Goal: Entertainment & Leisure: Consume media (video, audio)

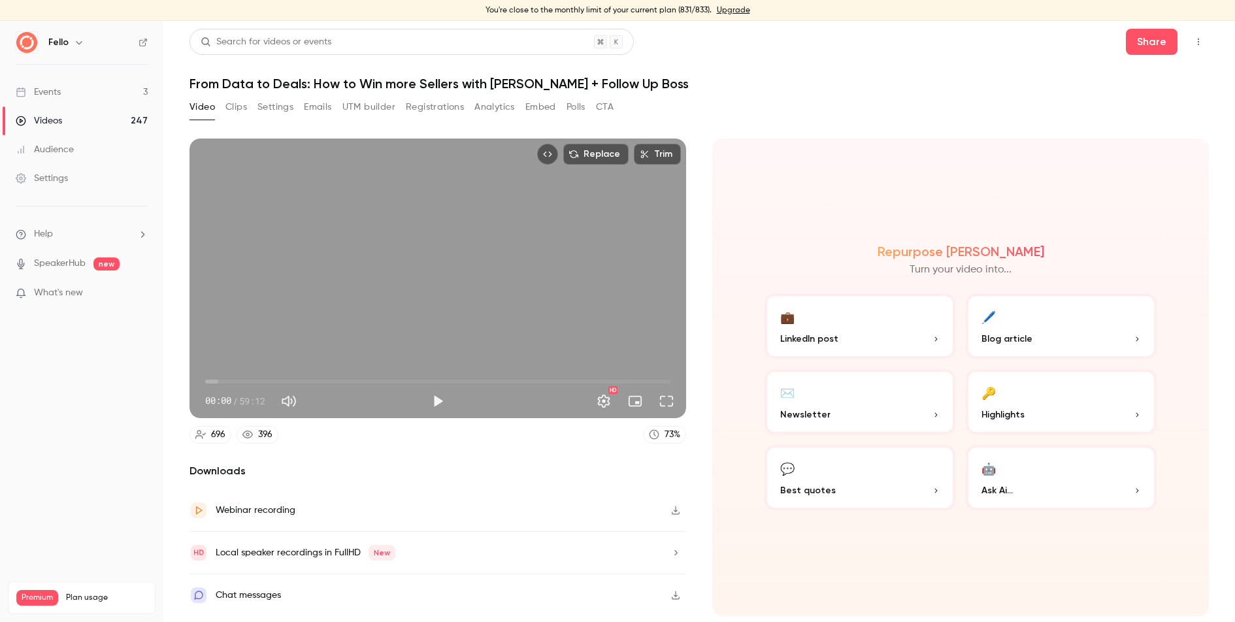
click at [66, 120] on link "Videos 247" at bounding box center [81, 121] width 163 height 29
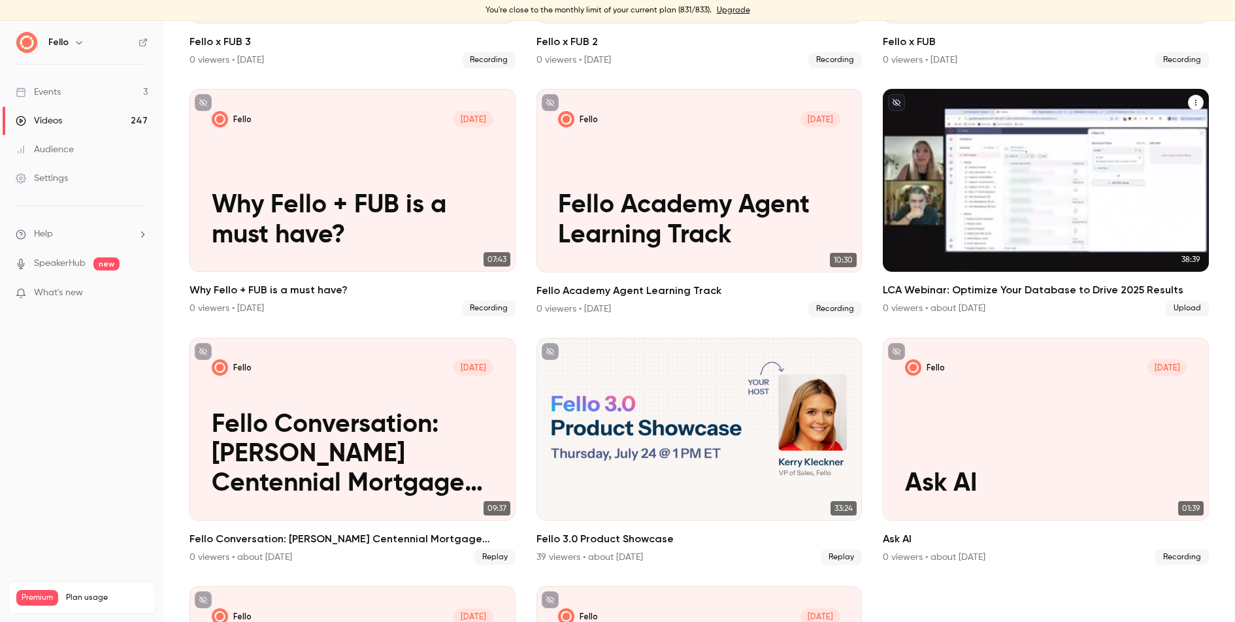
scroll to position [1107, 0]
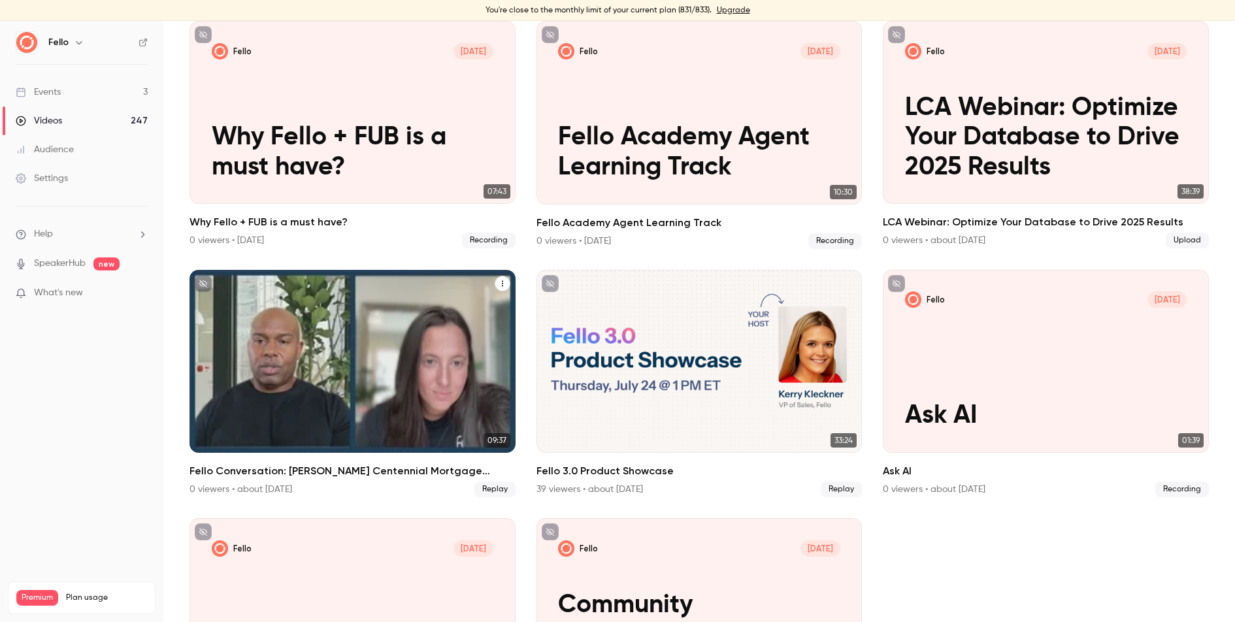
click at [425, 471] on h2 "Fello Conversation: [PERSON_NAME] Centennial Mortgage Alliance" at bounding box center [353, 471] width 326 height 16
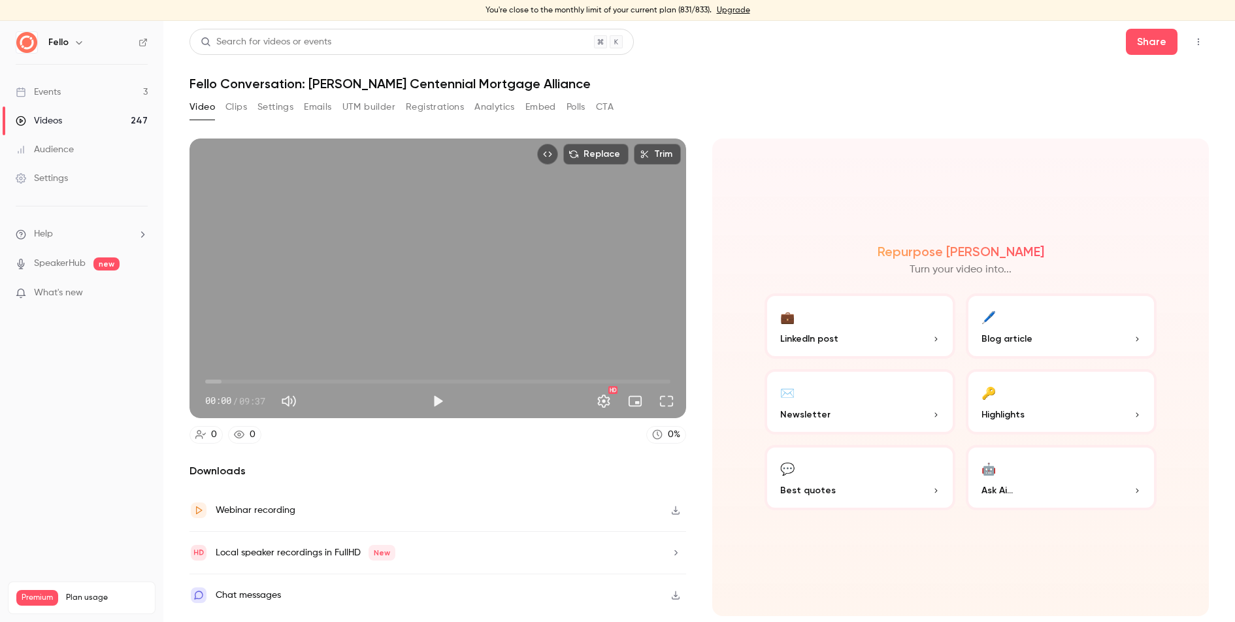
click at [676, 511] on icon "button" at bounding box center [676, 510] width 10 height 9
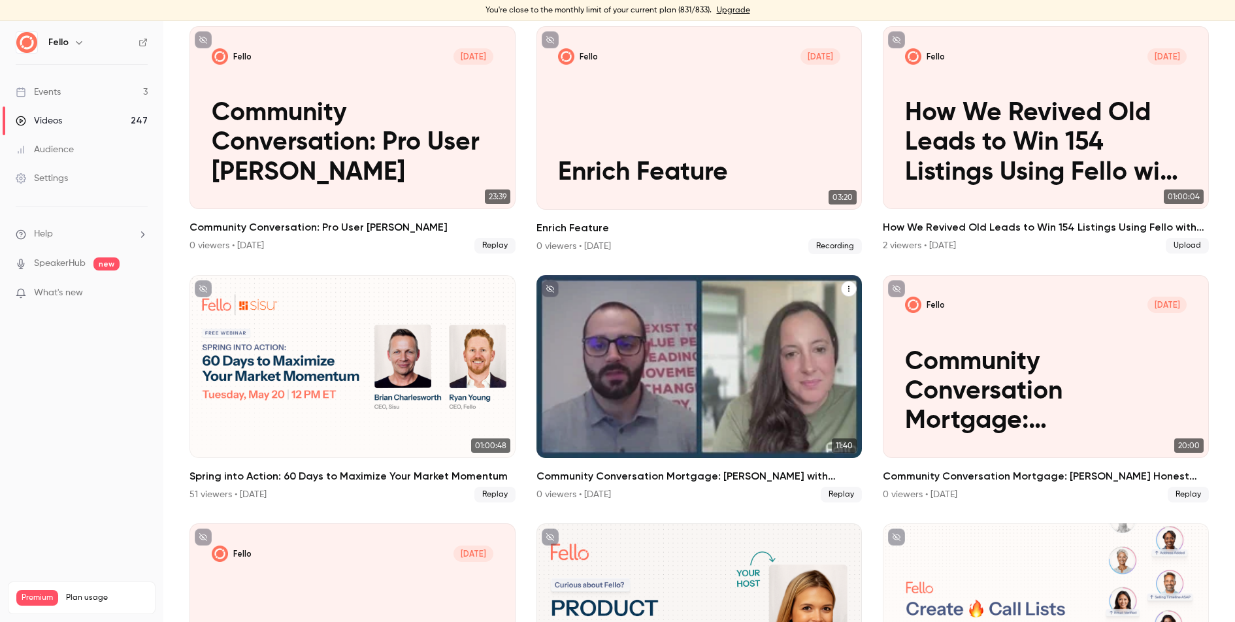
scroll to position [5130, 0]
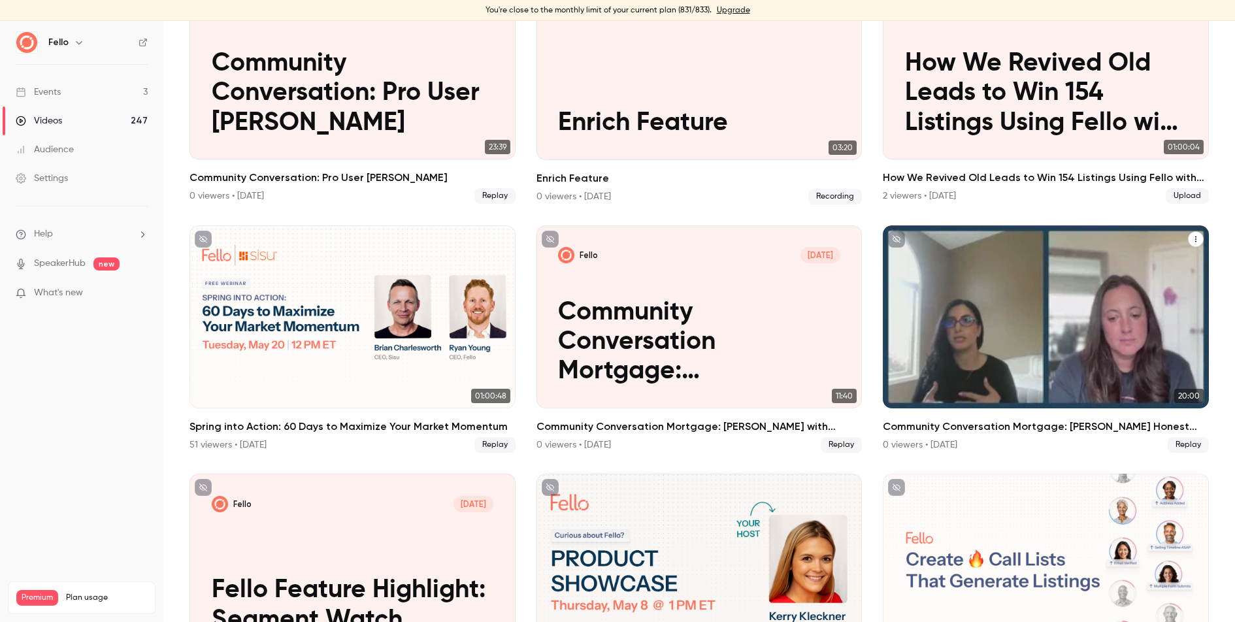
click at [1087, 429] on h2 "Community Conversation Mortgage: [PERSON_NAME] Honest Mortgage" at bounding box center [1046, 427] width 326 height 16
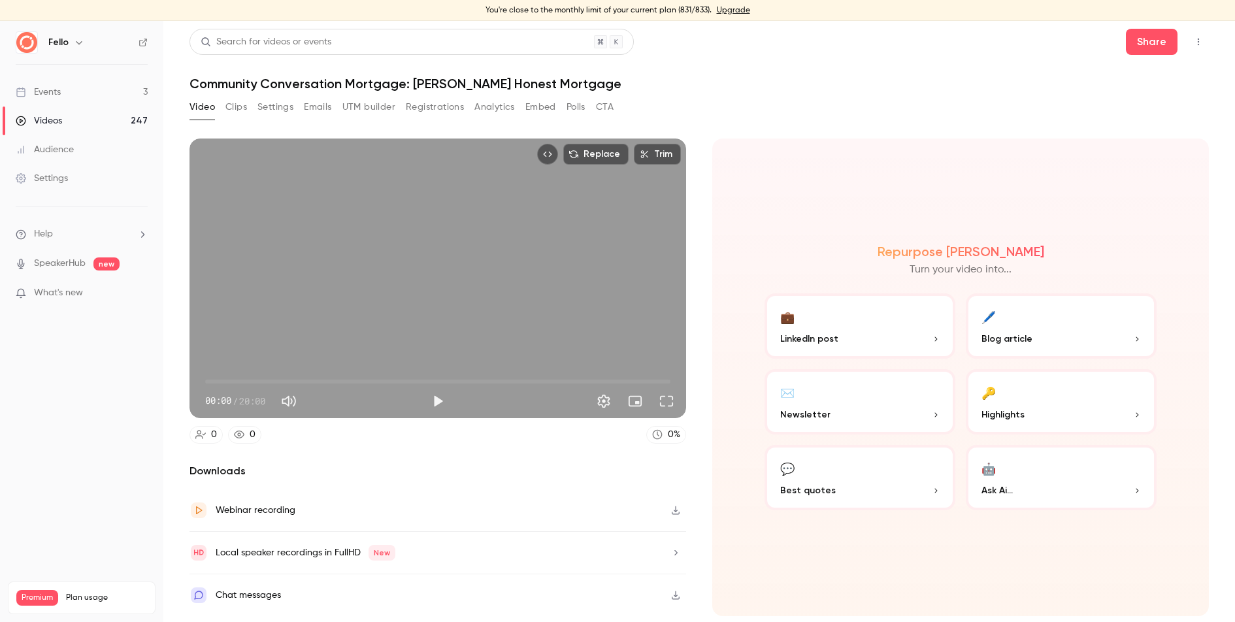
click at [674, 511] on icon "button" at bounding box center [676, 510] width 10 height 9
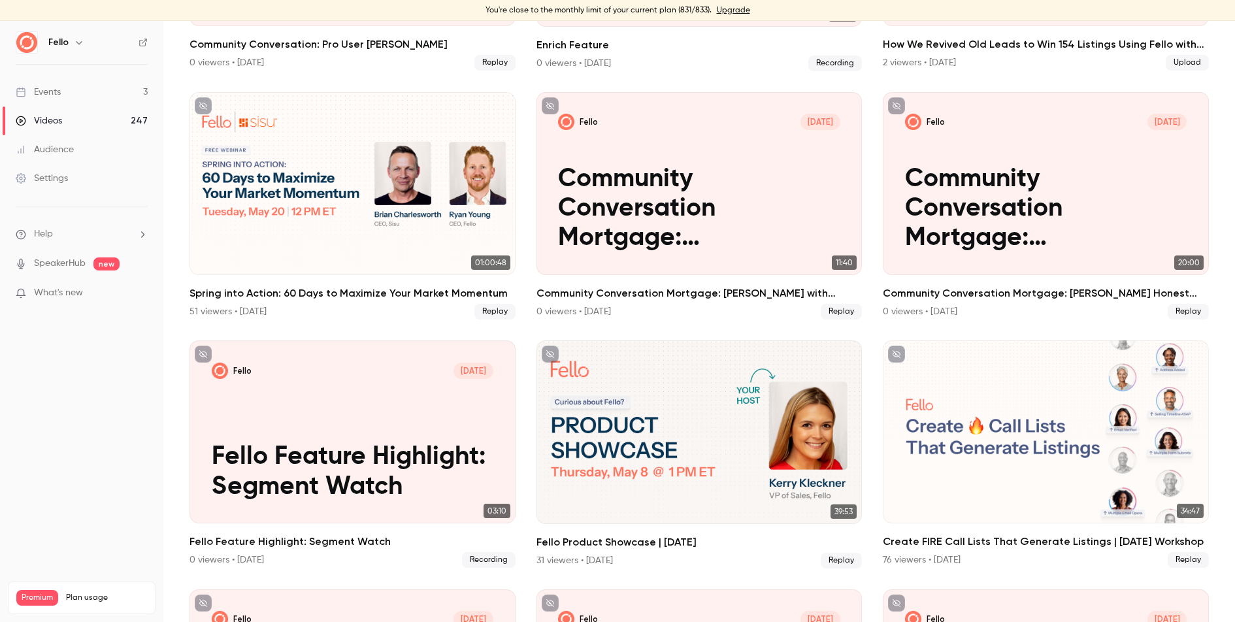
scroll to position [5309, 0]
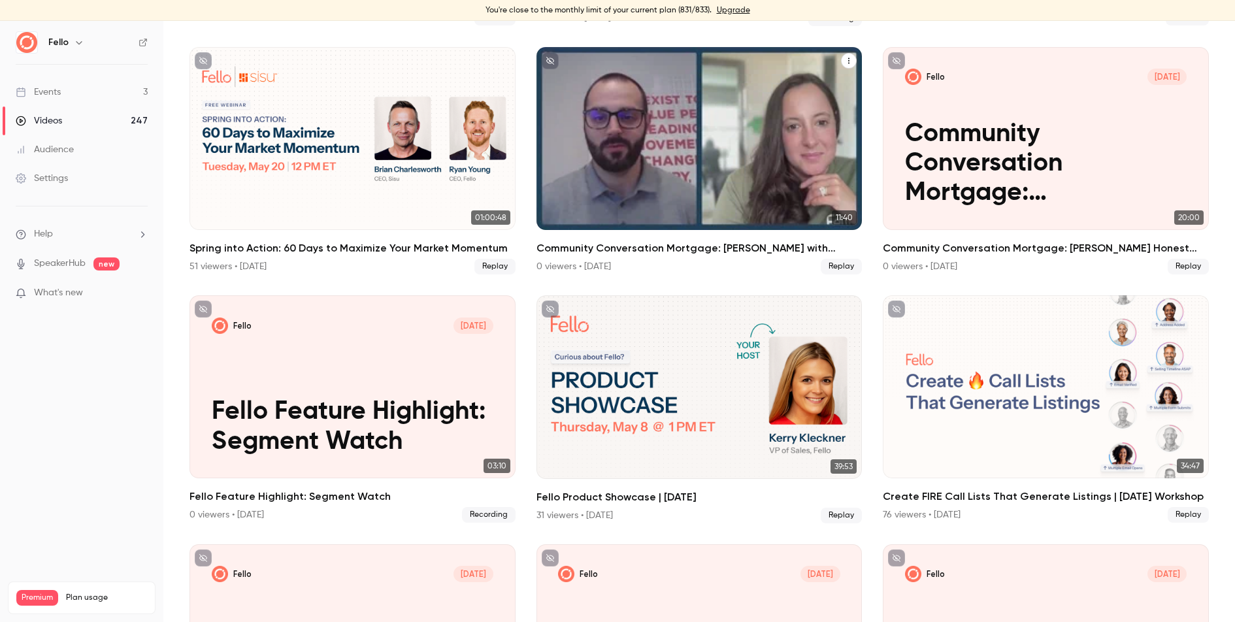
click at [753, 244] on h2 "Community Conversation Mortgage: [PERSON_NAME] with Movement Mortgage" at bounding box center [700, 248] width 326 height 16
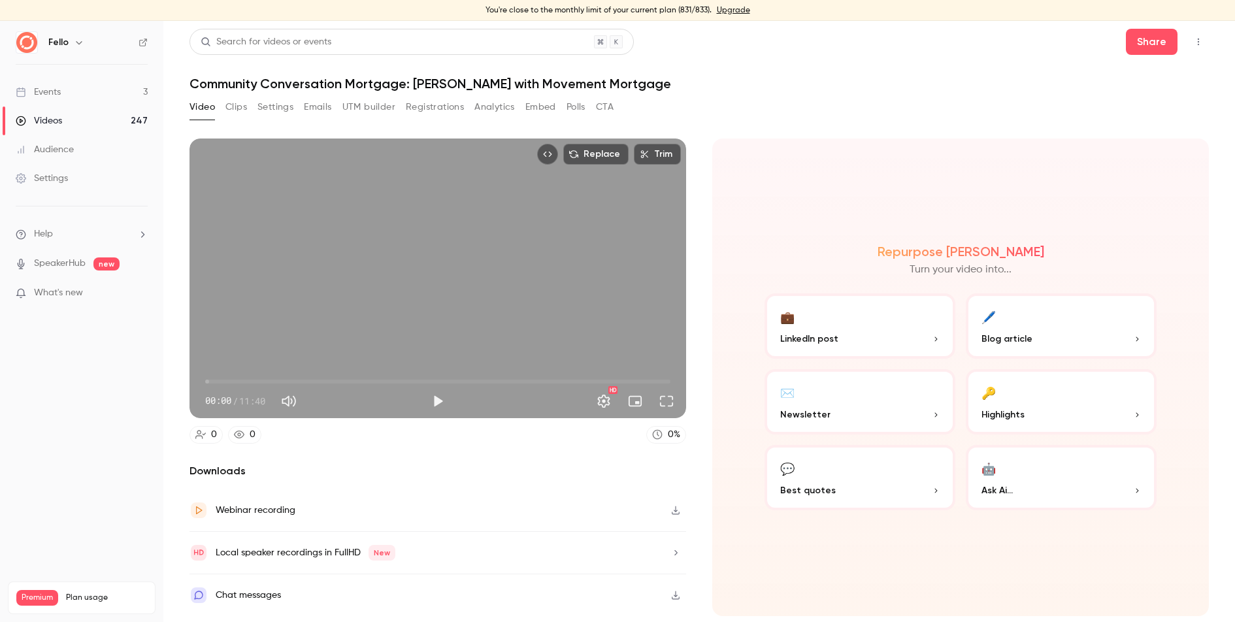
click at [677, 510] on icon "button" at bounding box center [676, 510] width 10 height 9
click at [95, 119] on link "Videos 247" at bounding box center [81, 121] width 163 height 29
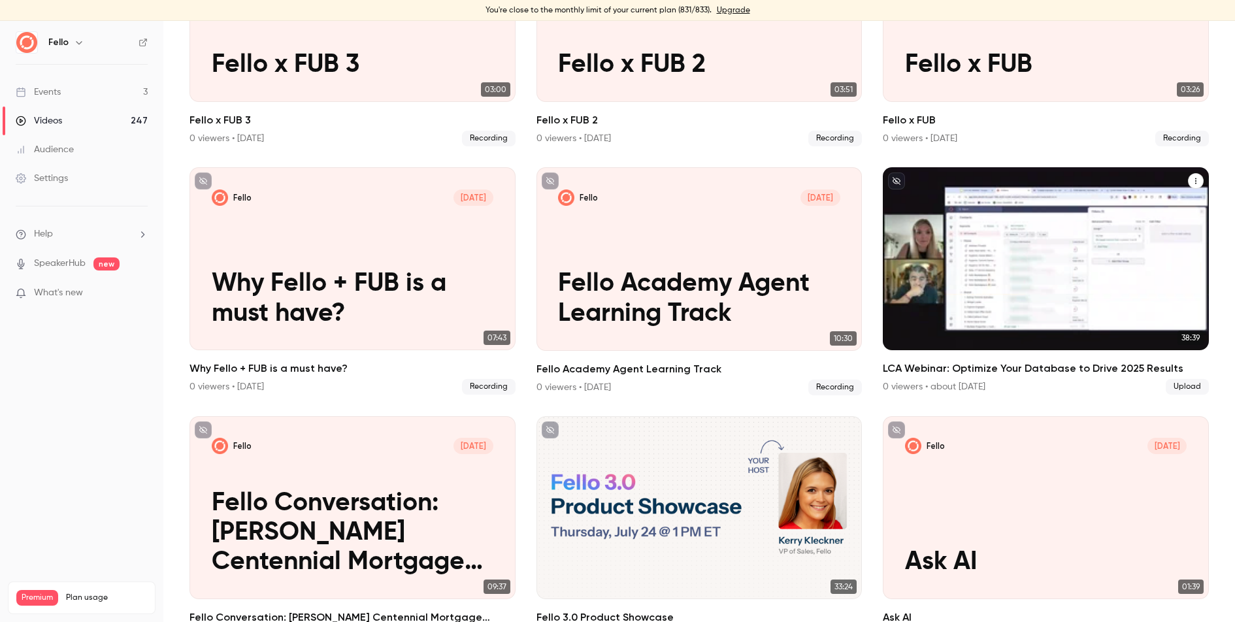
scroll to position [961, 0]
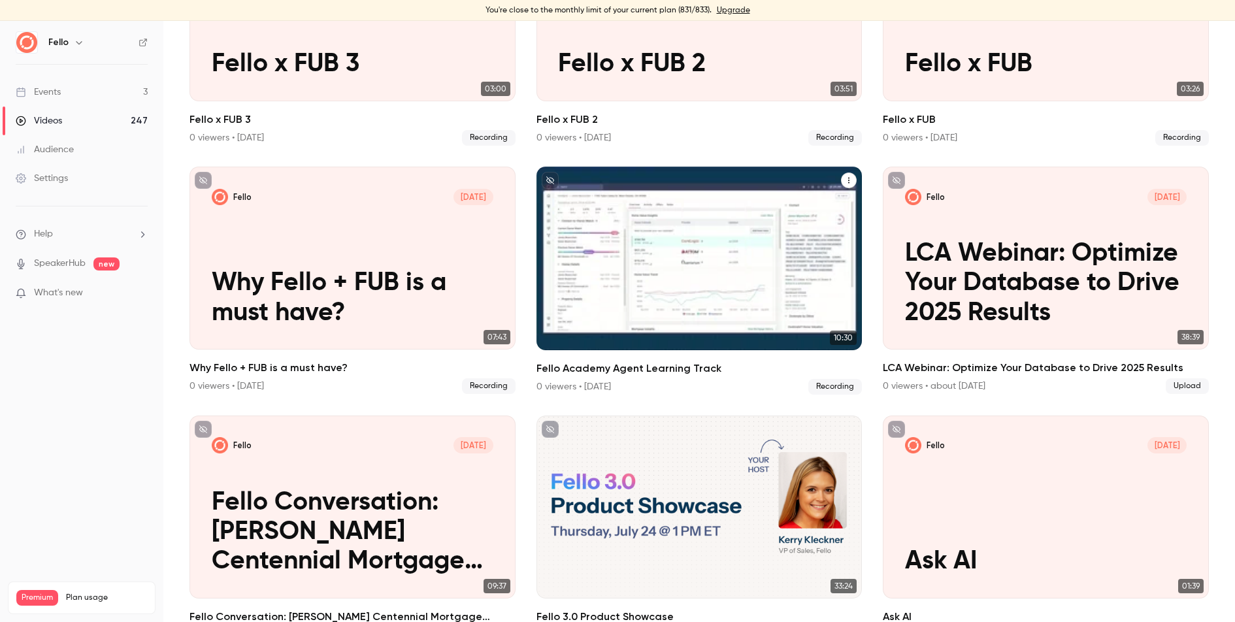
click at [682, 369] on h2 "Fello Academy Agent Learning Track" at bounding box center [700, 369] width 326 height 16
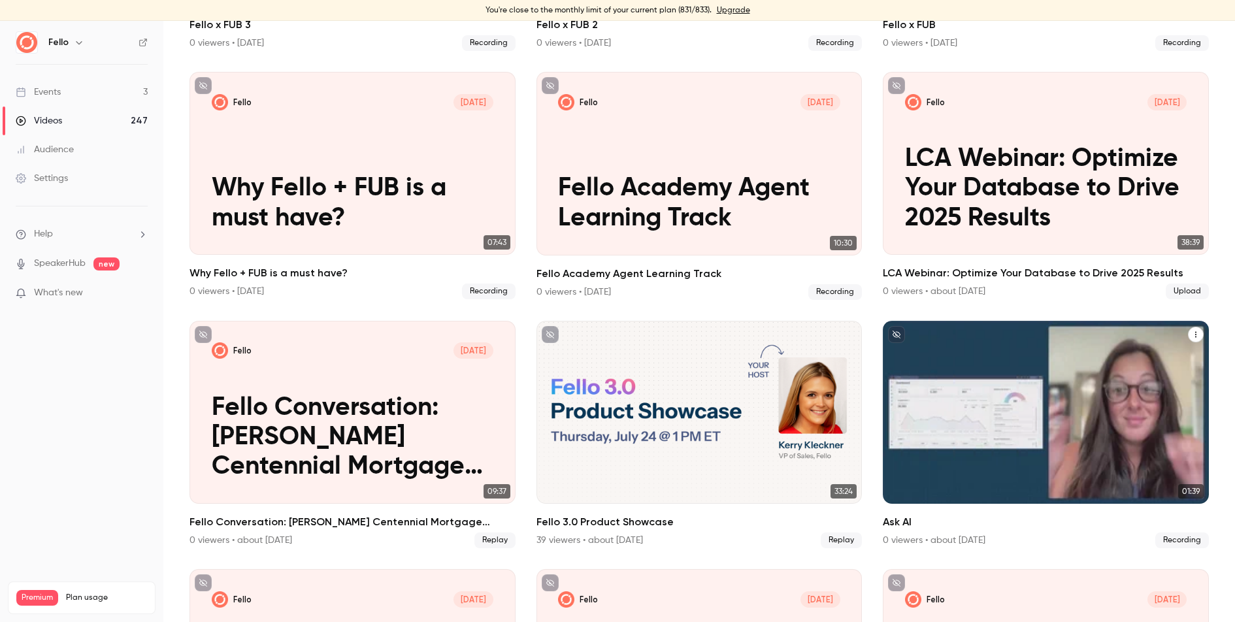
scroll to position [993, 0]
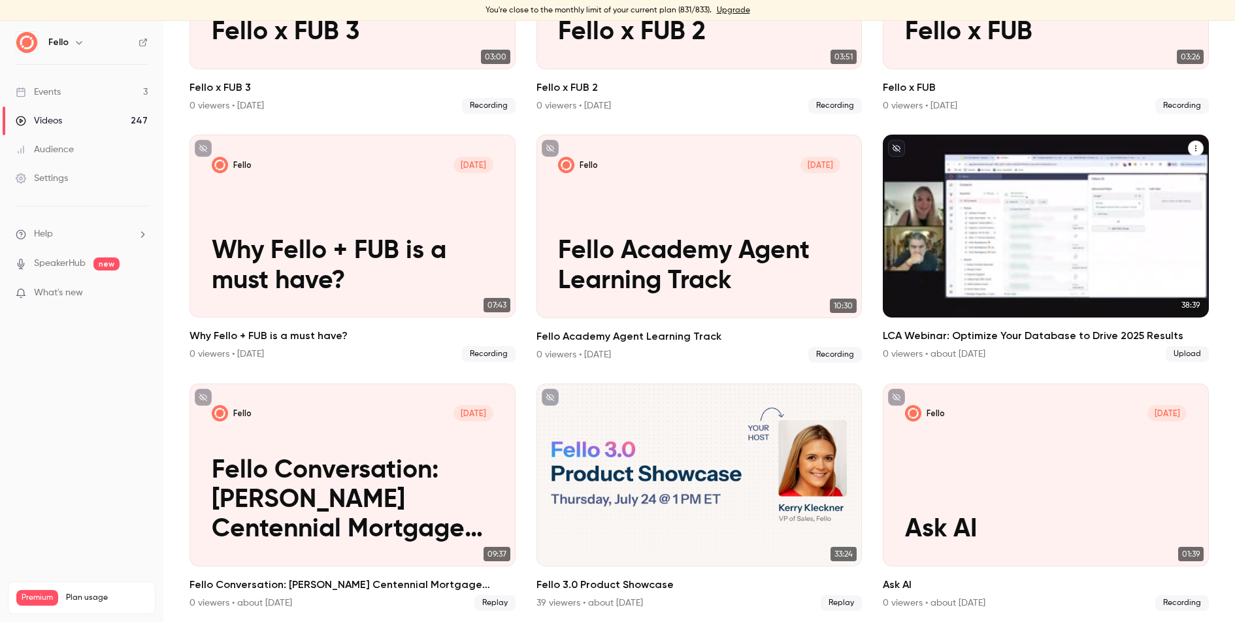
click at [987, 335] on h2 "LCA Webinar: Optimize Your Database to Drive 2025 Results" at bounding box center [1046, 336] width 326 height 16
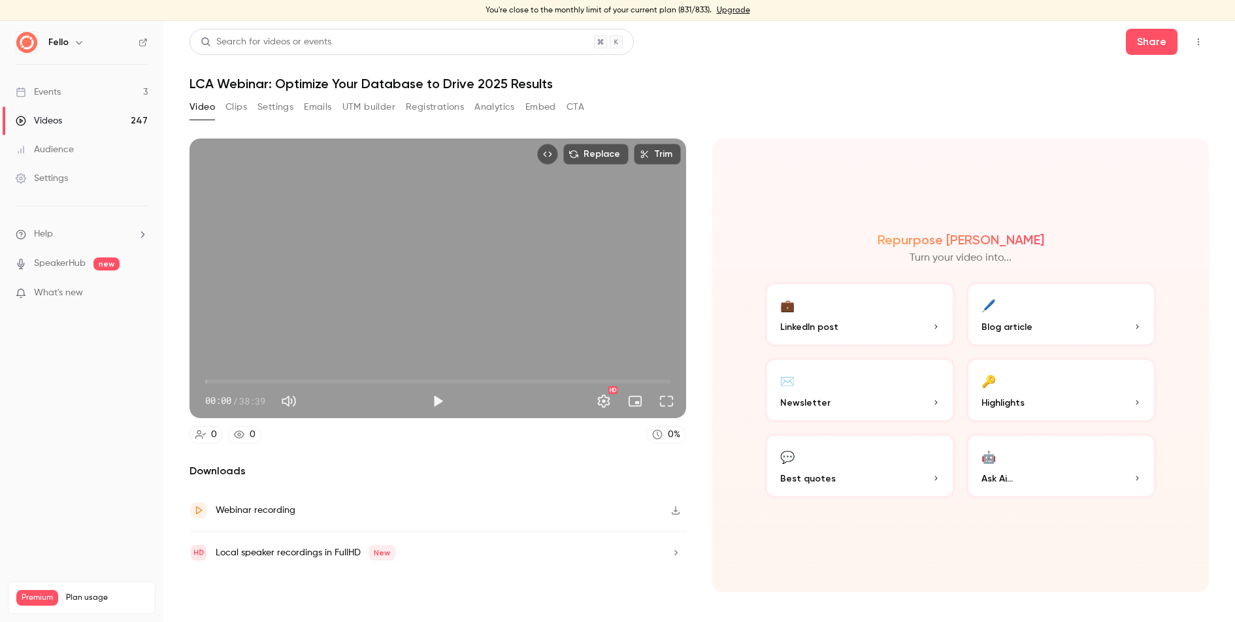
click at [676, 510] on icon "button" at bounding box center [676, 510] width 8 height 8
